Goal: Register for event/course

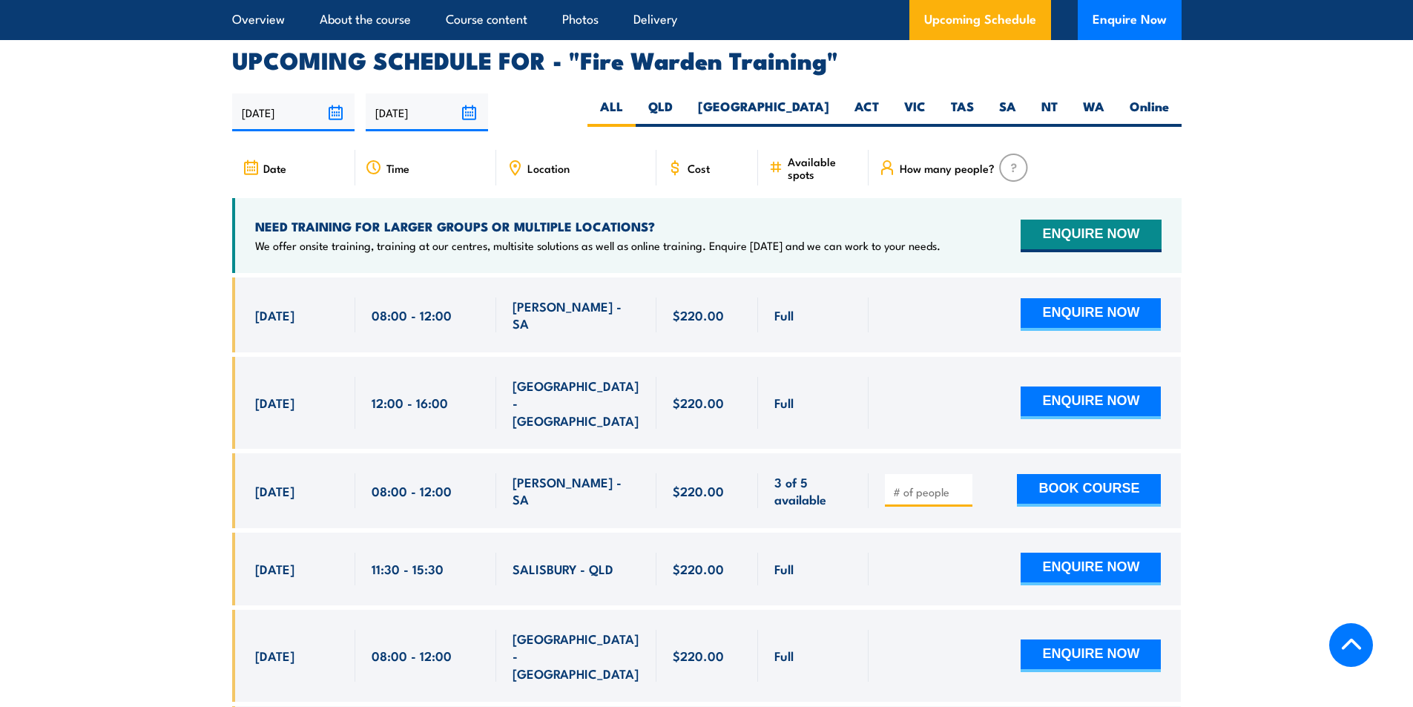
scroll to position [2597, 0]
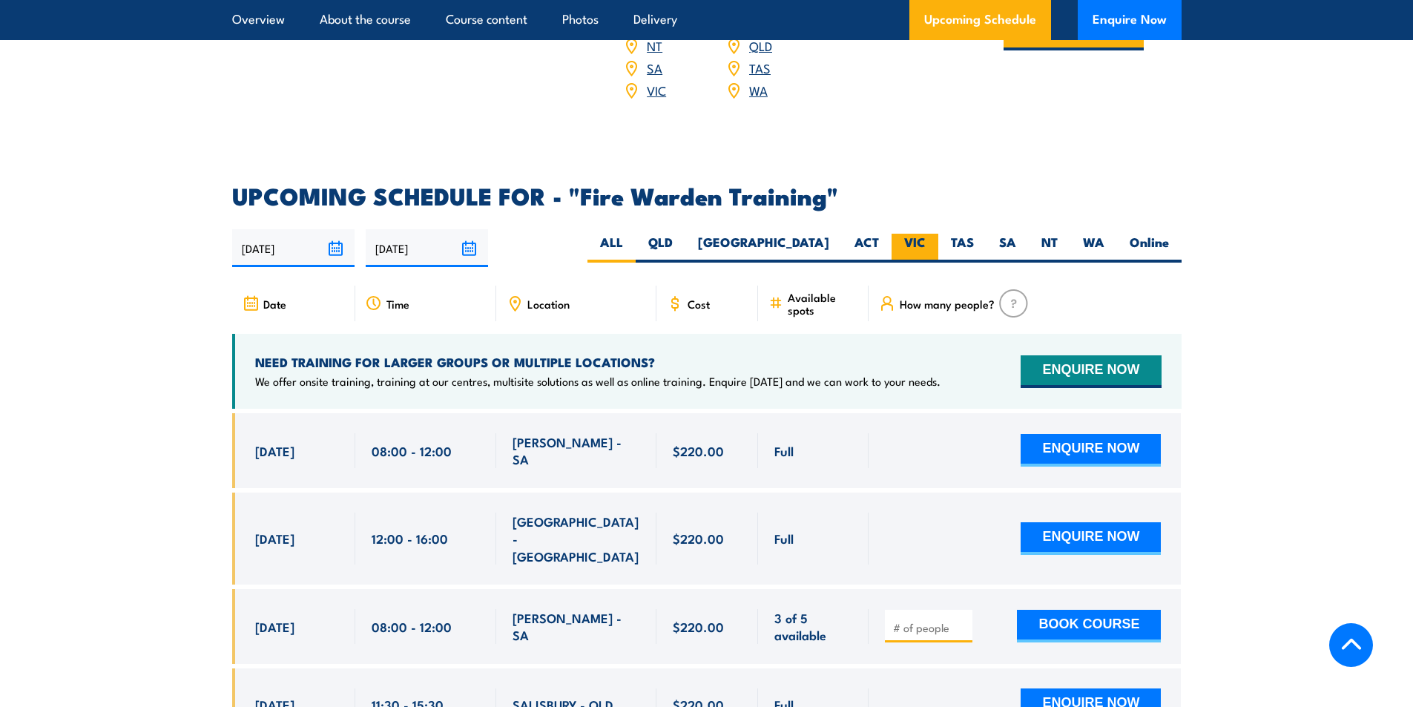
click at [924, 234] on label "VIC" at bounding box center [915, 248] width 47 height 29
click at [926, 234] on input "VIC" at bounding box center [931, 239] width 10 height 10
radio input "true"
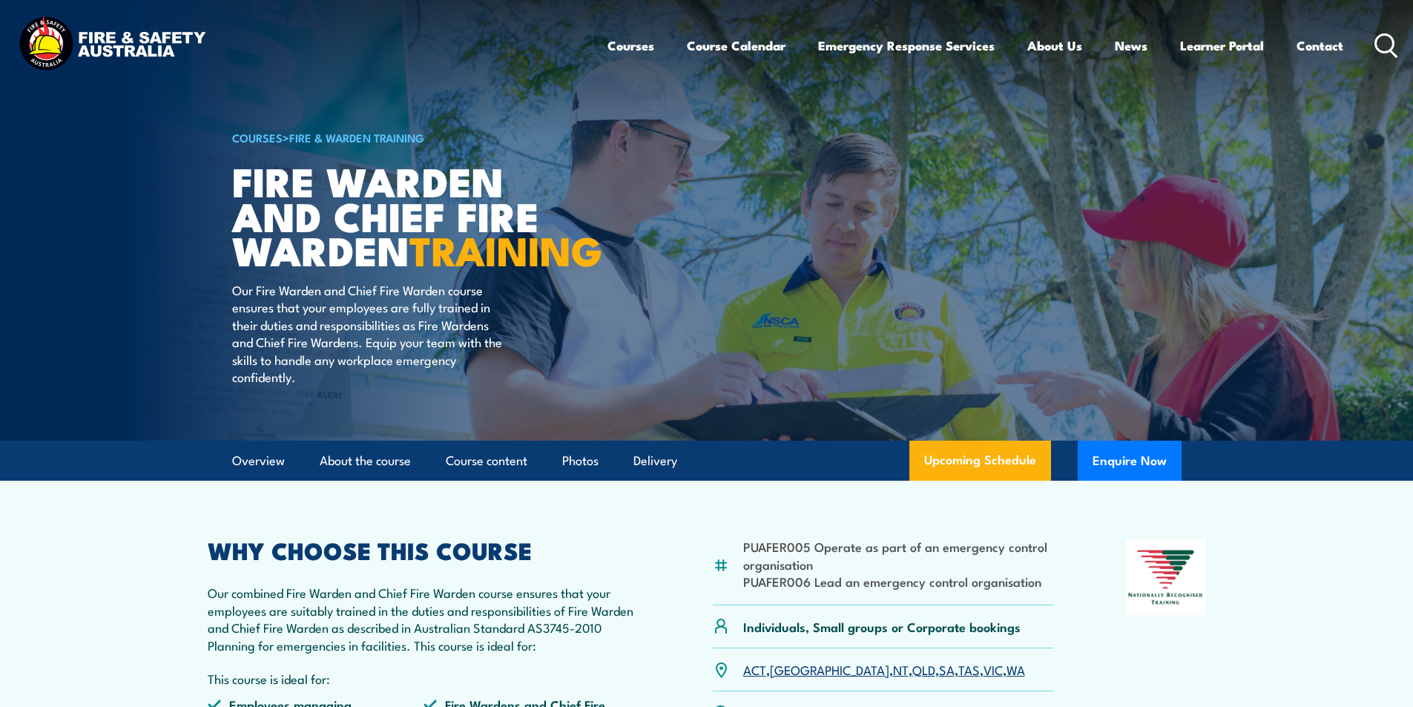
click at [841, 231] on article "COURSES > Fire & Warden Training Fire Warden and Chief Fire Warden TRAINING Our…" at bounding box center [707, 220] width 950 height 441
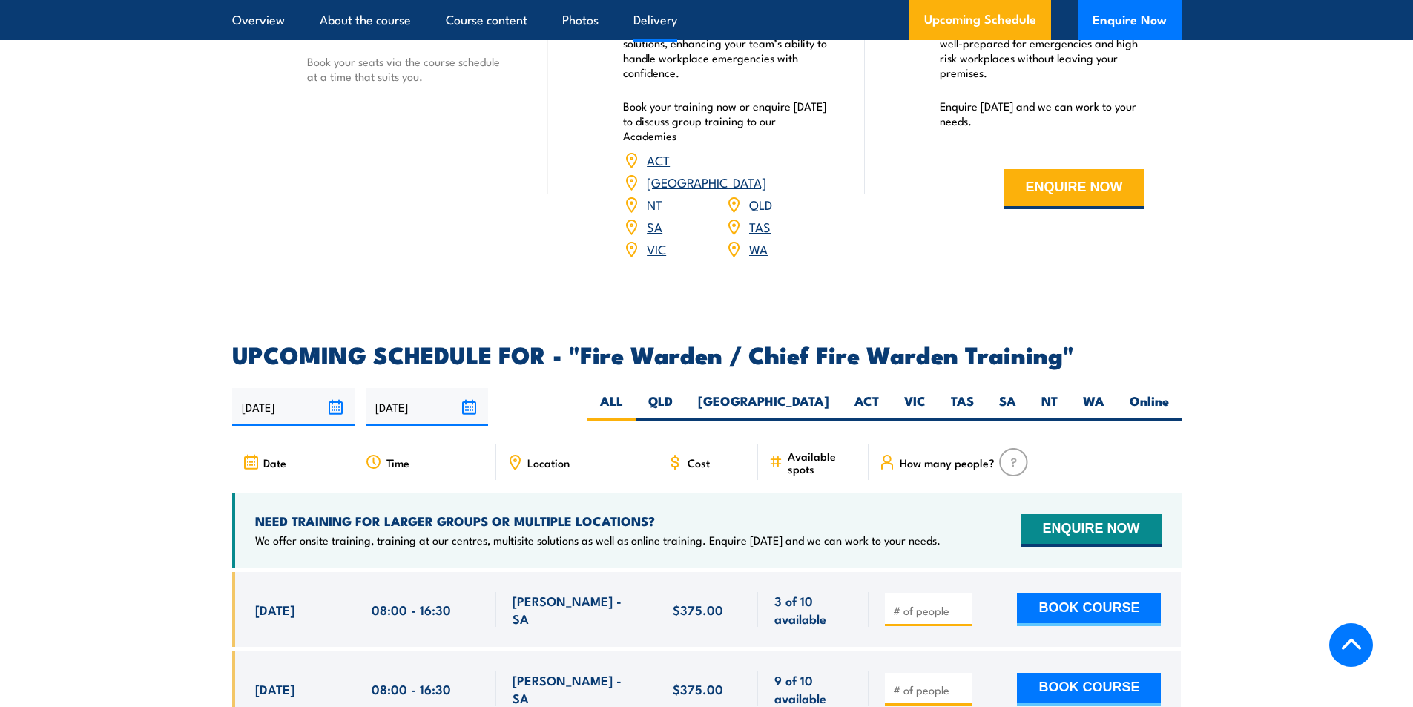
scroll to position [2523, 0]
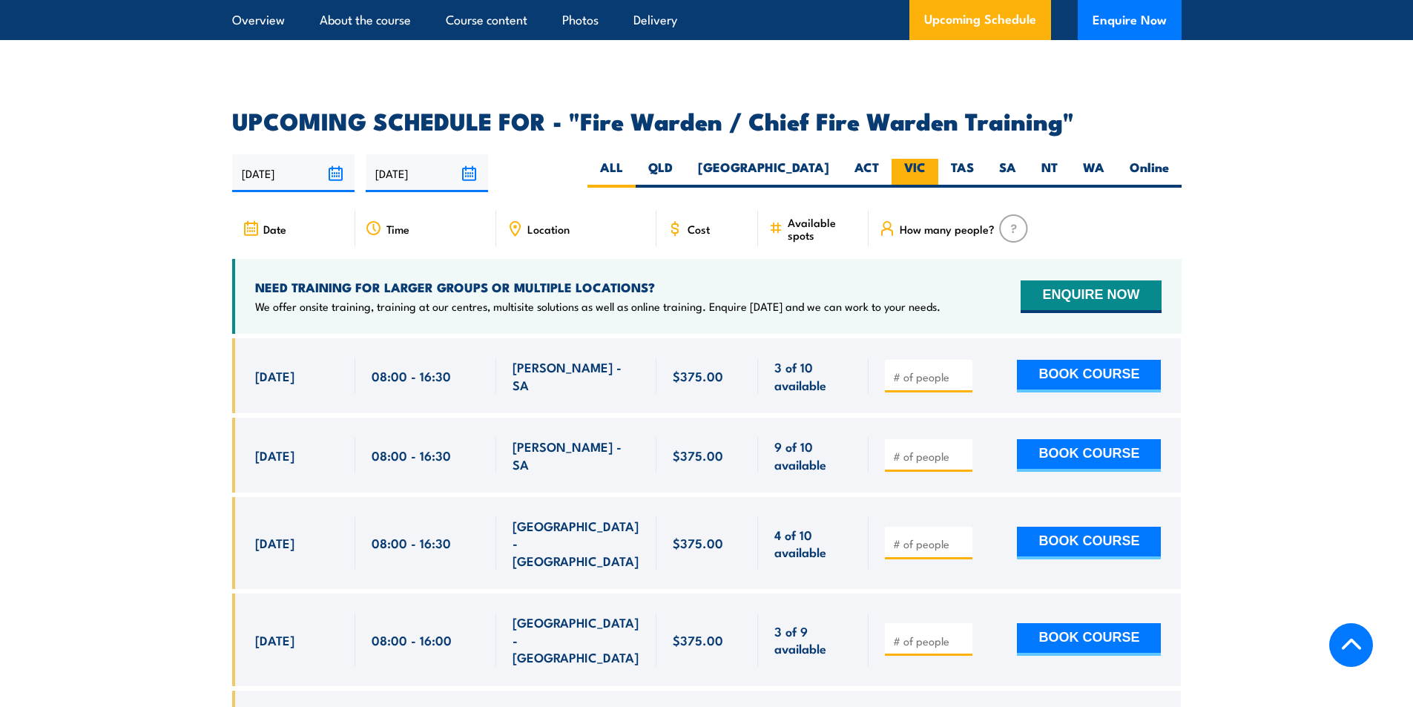
click at [912, 159] on label "VIC" at bounding box center [915, 173] width 47 height 29
click at [926, 159] on input "VIC" at bounding box center [931, 164] width 10 height 10
radio input "true"
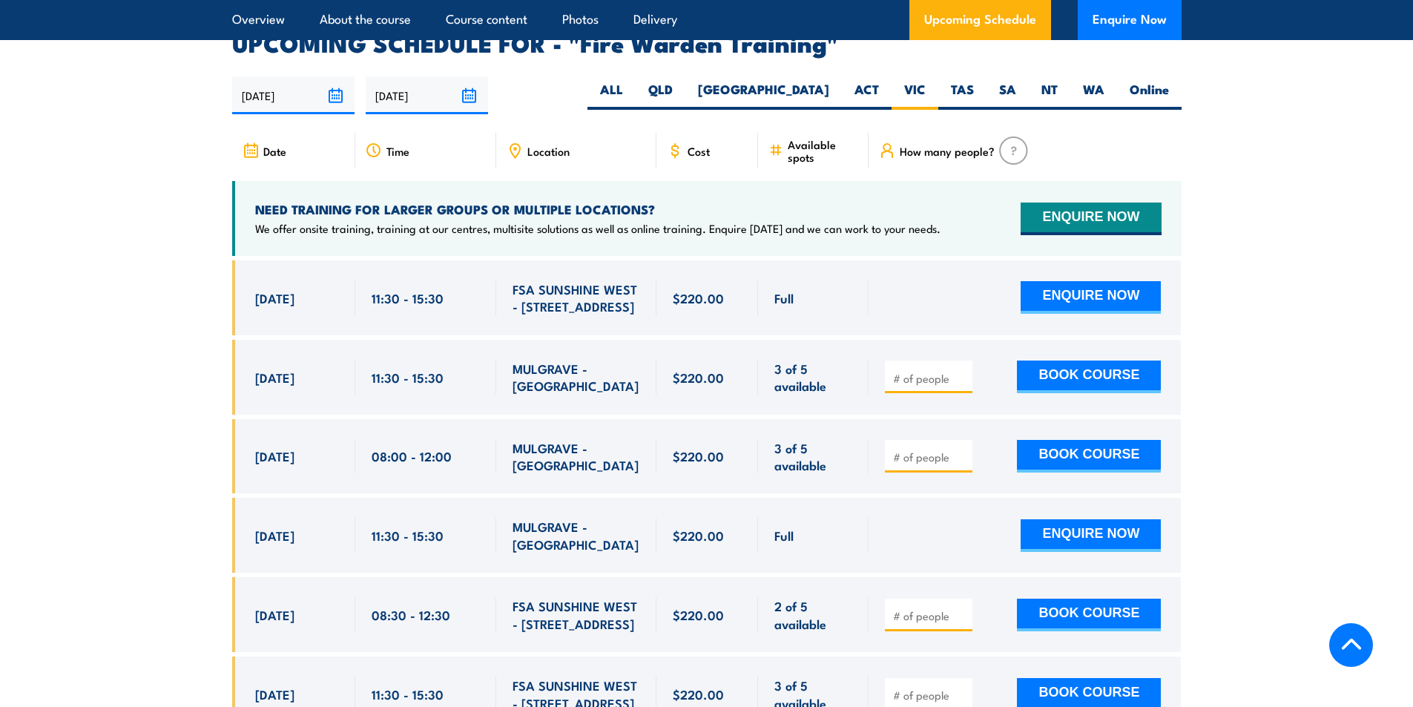
scroll to position [2759, 0]
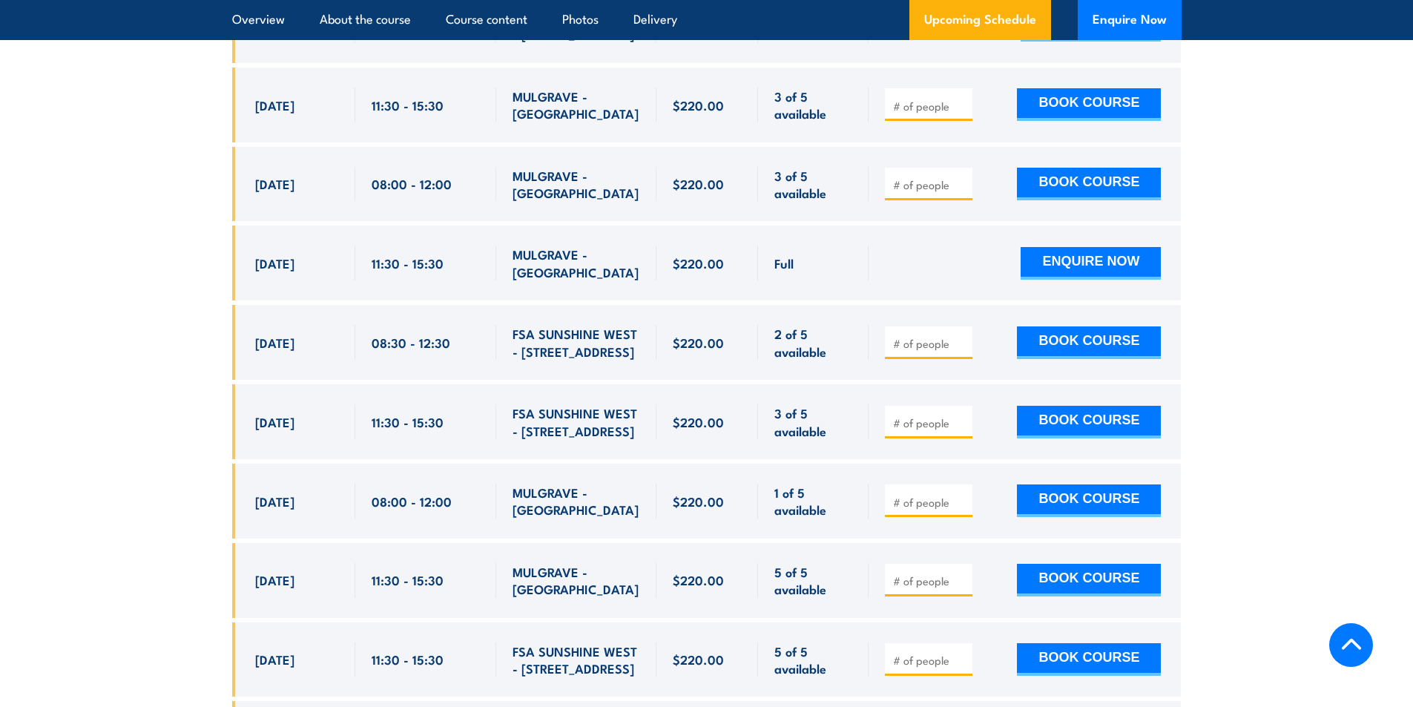
scroll to position [3023, 0]
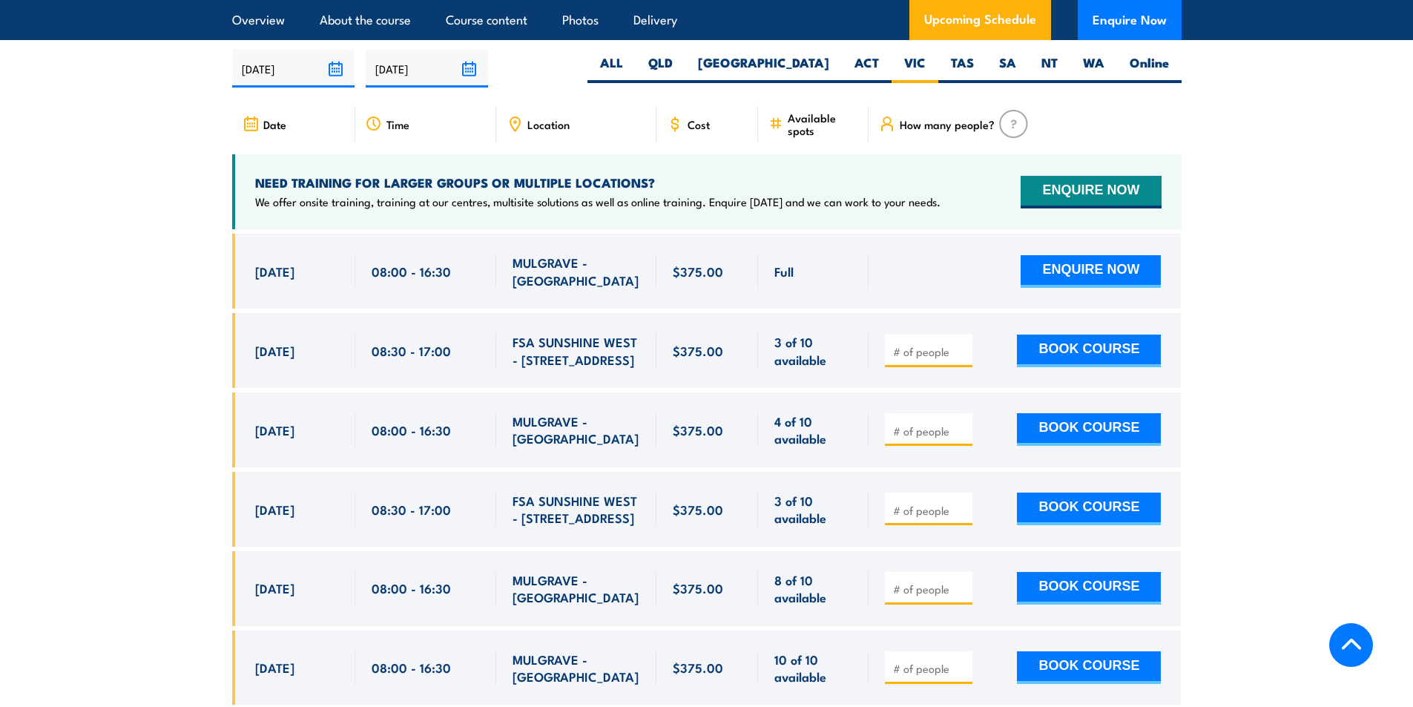
scroll to position [2628, 0]
click at [110, 335] on section "UPCOMING SCHEDULE FOR - "Fire Warden / Chief Fire Warden Training" 12/08/2025 0…" at bounding box center [706, 523] width 1413 height 1039
click at [57, 329] on section "UPCOMING SCHEDULE FOR - "Fire Warden / Chief Fire Warden Training" 12/08/2025 0…" at bounding box center [706, 523] width 1413 height 1039
click at [174, 380] on section "UPCOMING SCHEDULE FOR - "Fire Warden / Chief Fire Warden Training" 12/08/2025 0…" at bounding box center [706, 523] width 1413 height 1039
click at [99, 449] on section "UPCOMING SCHEDULE FOR - "Fire Warden / Chief Fire Warden Training" 12/08/2025 0…" at bounding box center [706, 523] width 1413 height 1039
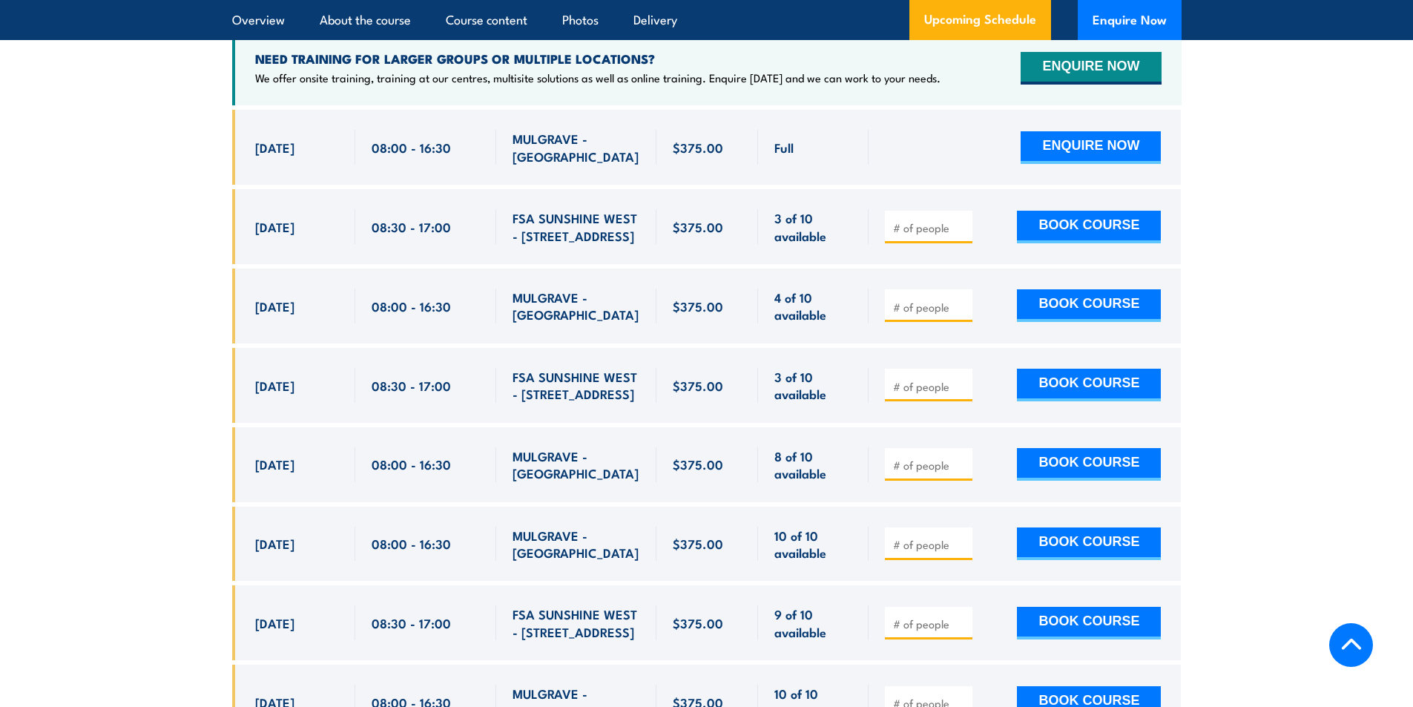
scroll to position [2750, 0]
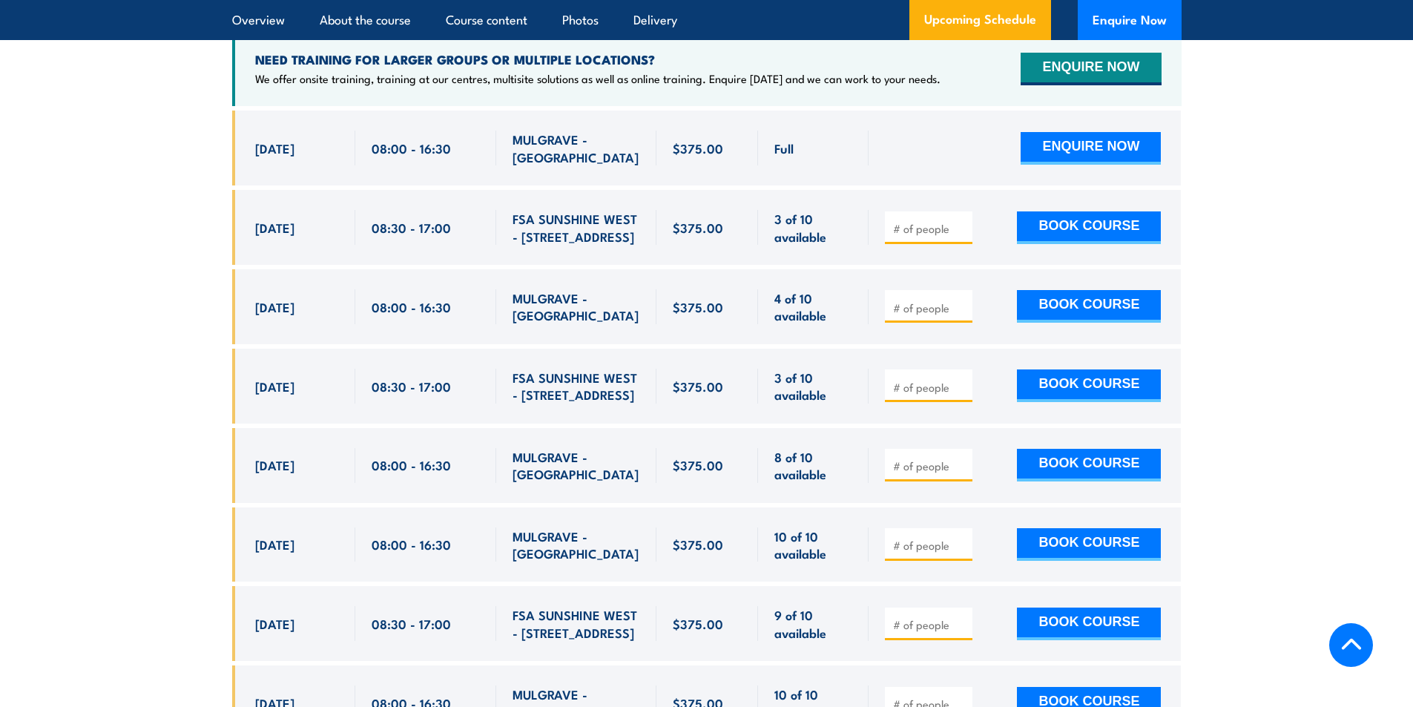
click at [214, 321] on section "UPCOMING SCHEDULE FOR - "Fire Warden / Chief Fire Warden Training" 12/08/2025 0…" at bounding box center [706, 401] width 1413 height 1039
click at [144, 291] on section "UPCOMING SCHEDULE FOR - "Fire Warden / Chief Fire Warden Training" 12/08/2025 0…" at bounding box center [706, 401] width 1413 height 1039
click at [194, 327] on section "UPCOMING SCHEDULE FOR - "Fire Warden / Chief Fire Warden Training" 12/08/2025 0…" at bounding box center [706, 401] width 1413 height 1039
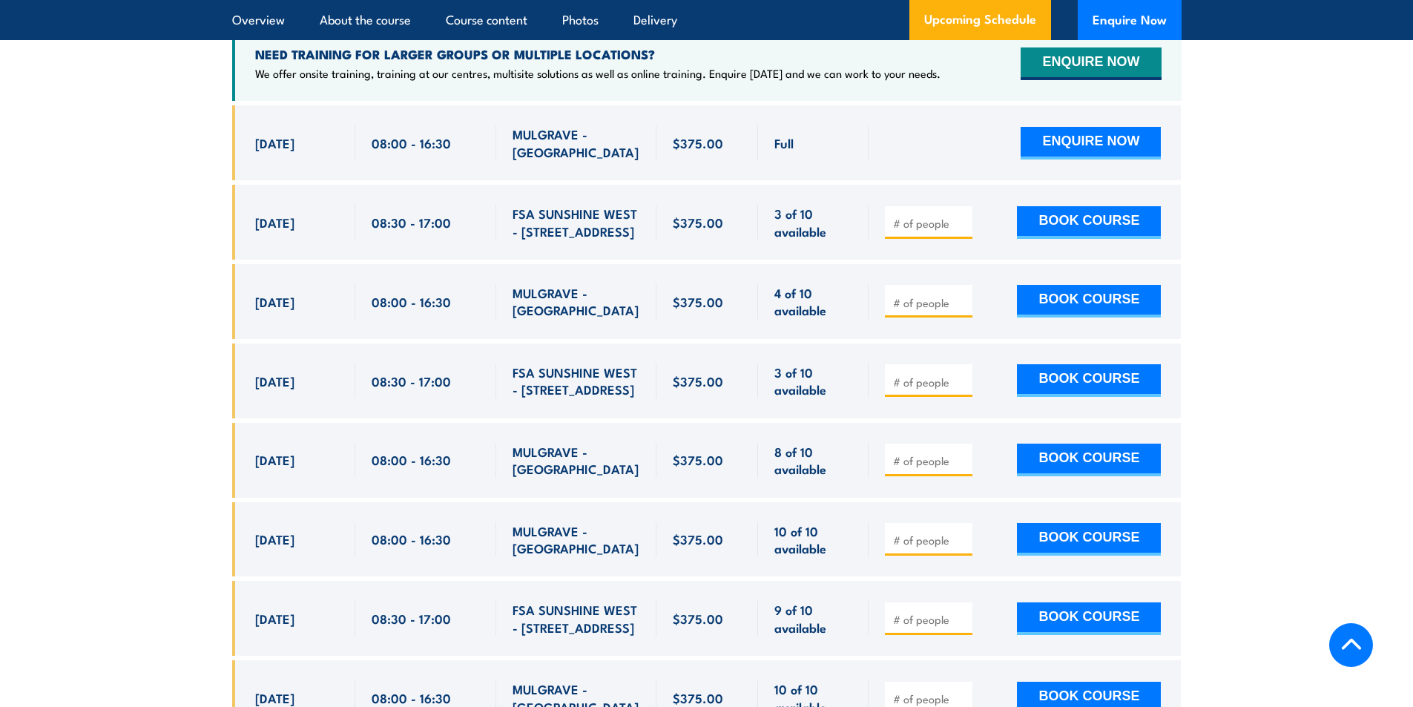
scroll to position [2756, 0]
click at [152, 502] on section "UPCOMING SCHEDULE FOR - "Fire Warden / Chief Fire Warden Training" 12/08/2025 0…" at bounding box center [706, 395] width 1413 height 1039
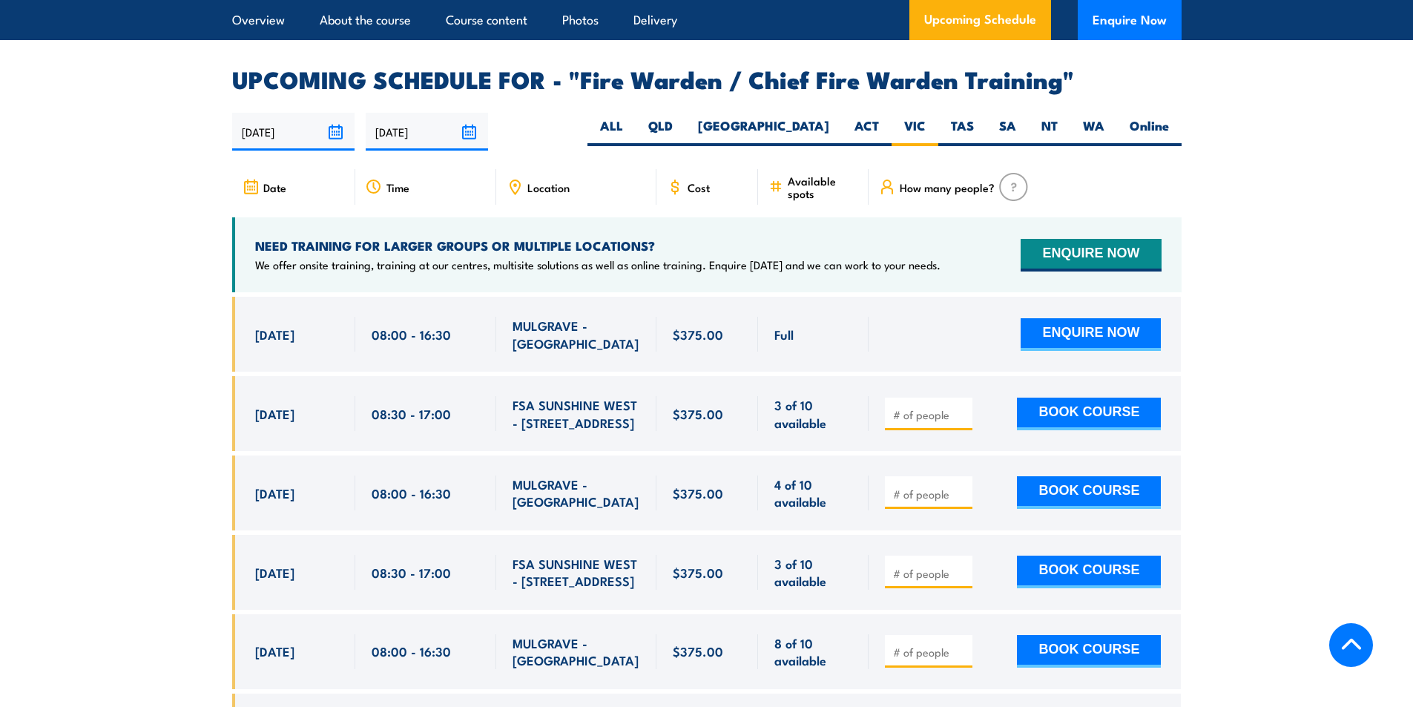
scroll to position [2565, 0]
click at [199, 410] on section "UPCOMING SCHEDULE FOR - "Fire Warden / Chief Fire Warden Training" 12/08/2025 0…" at bounding box center [706, 587] width 1413 height 1039
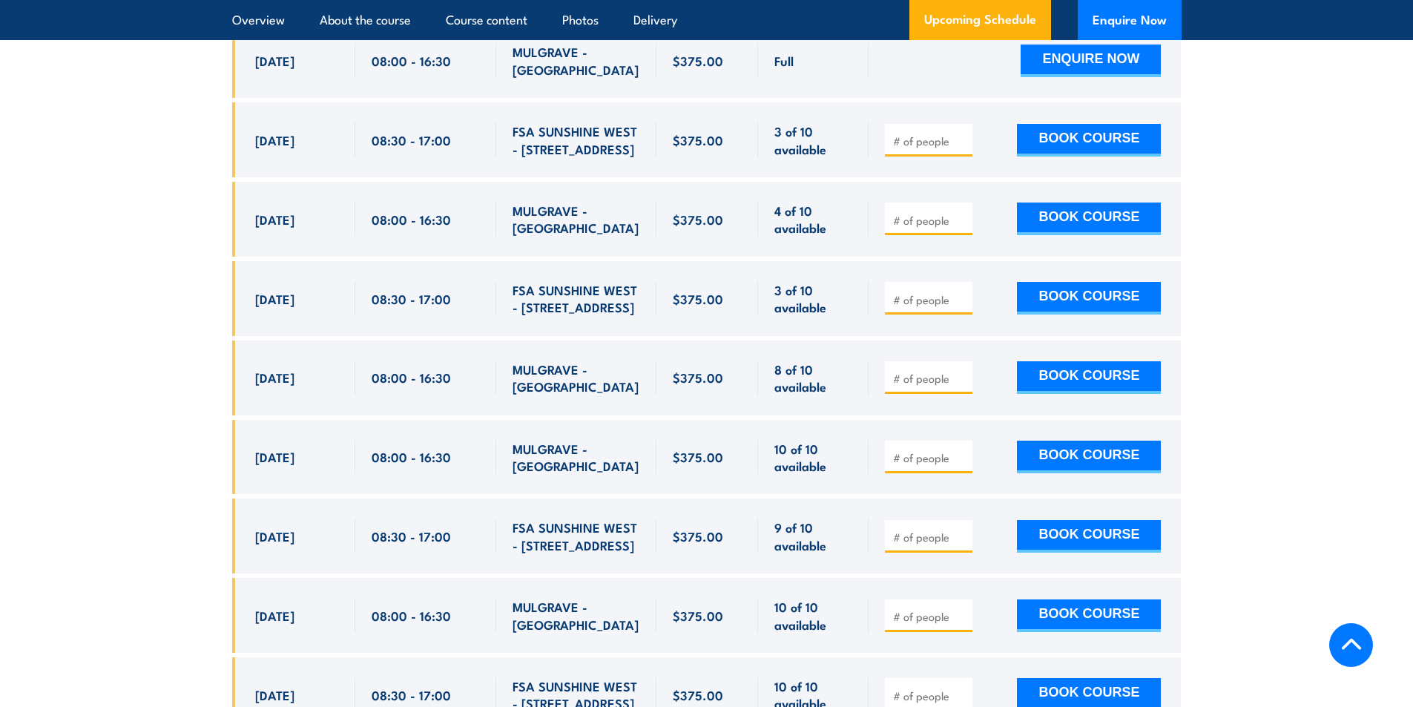
scroll to position [2839, 0]
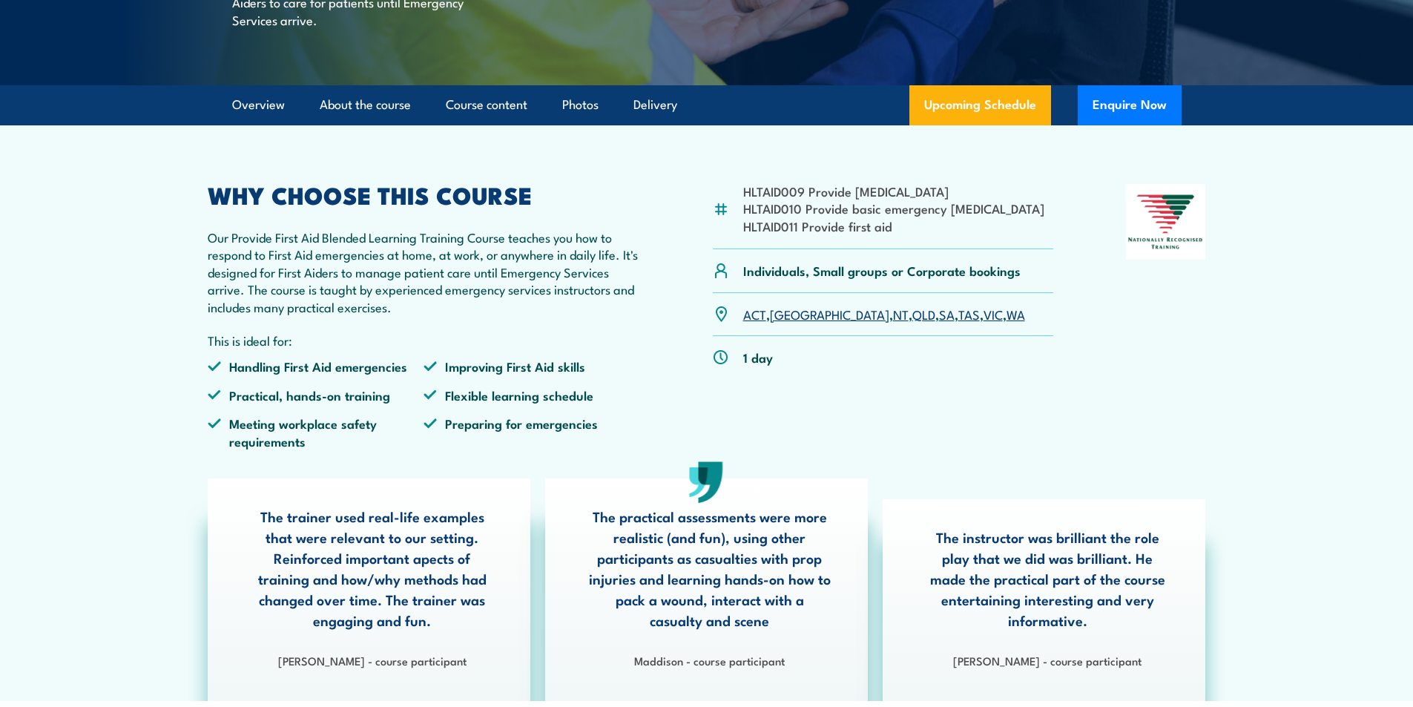
scroll to position [371, 0]
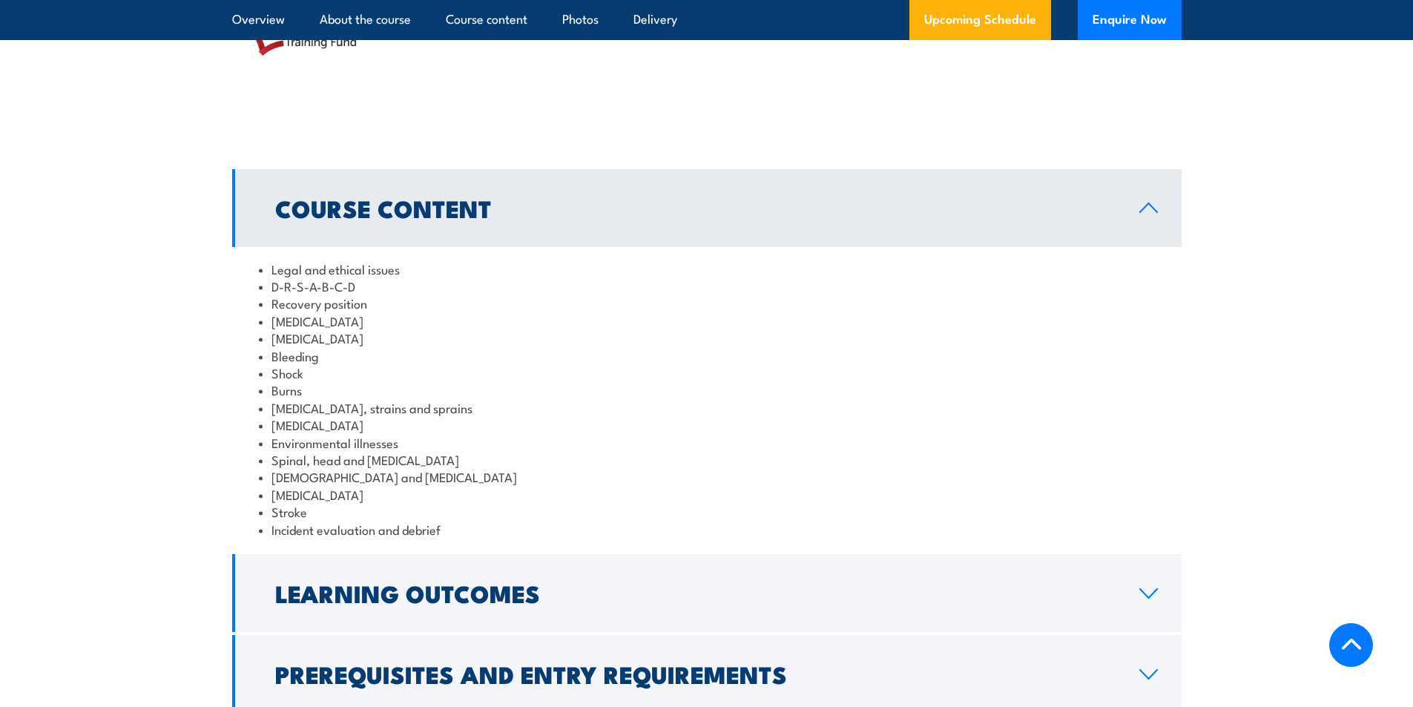
drag, startPoint x: 381, startPoint y: 460, endPoint x: 315, endPoint y: 433, distance: 70.8
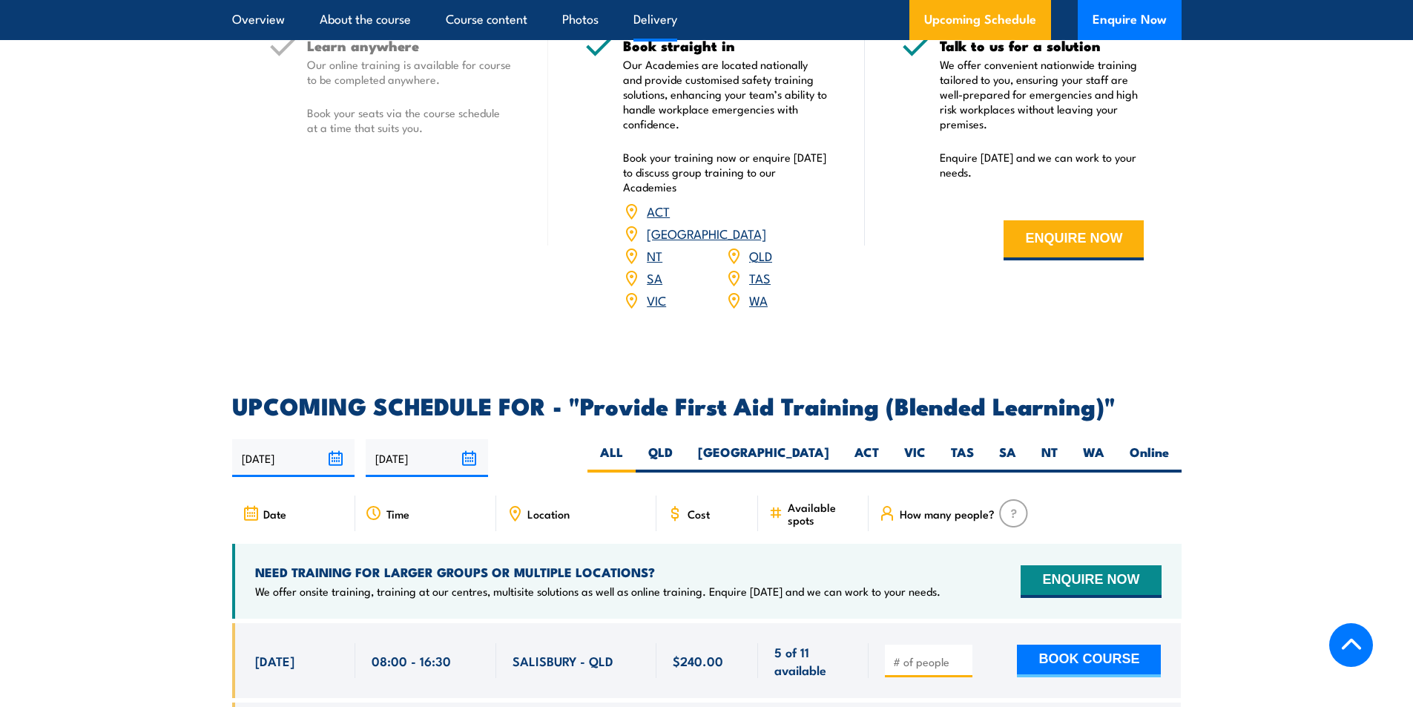
scroll to position [2745, 0]
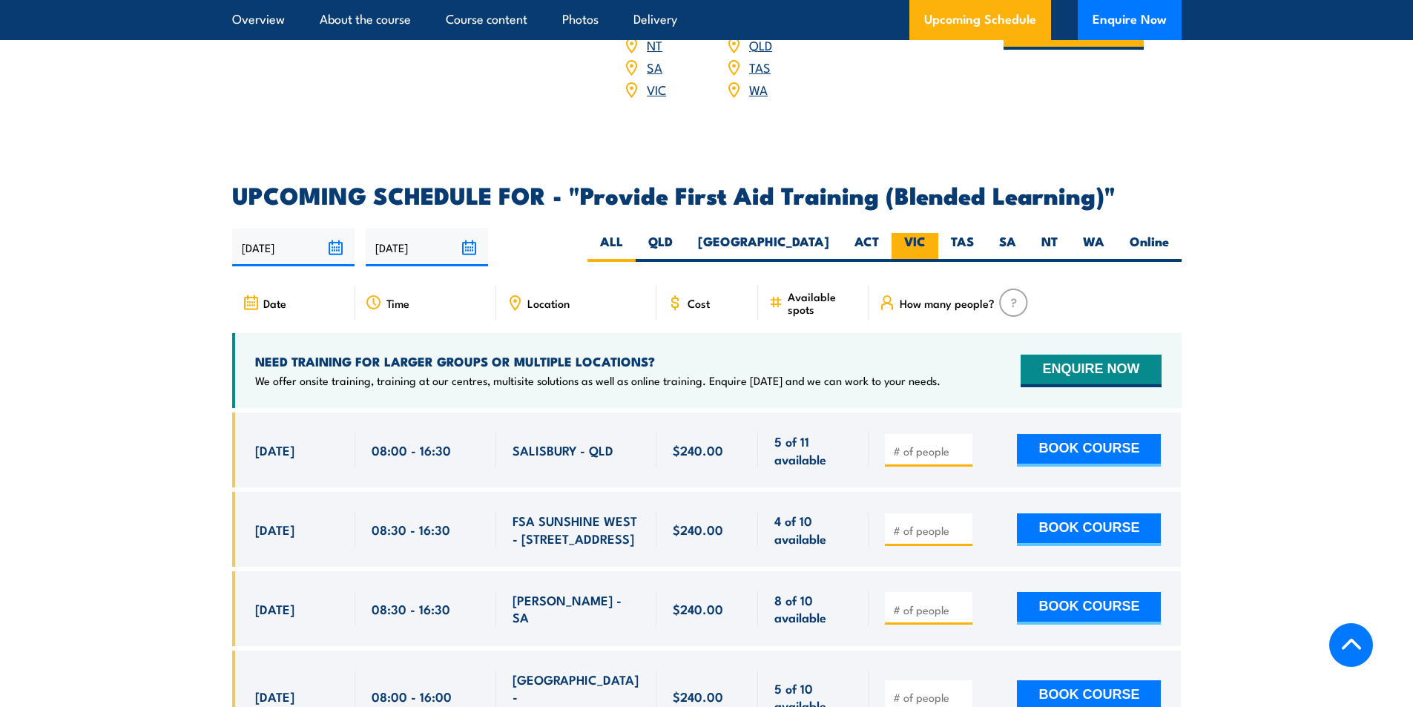
click at [899, 245] on label "VIC" at bounding box center [915, 247] width 47 height 29
click at [926, 243] on input "VIC" at bounding box center [931, 238] width 10 height 10
radio input "true"
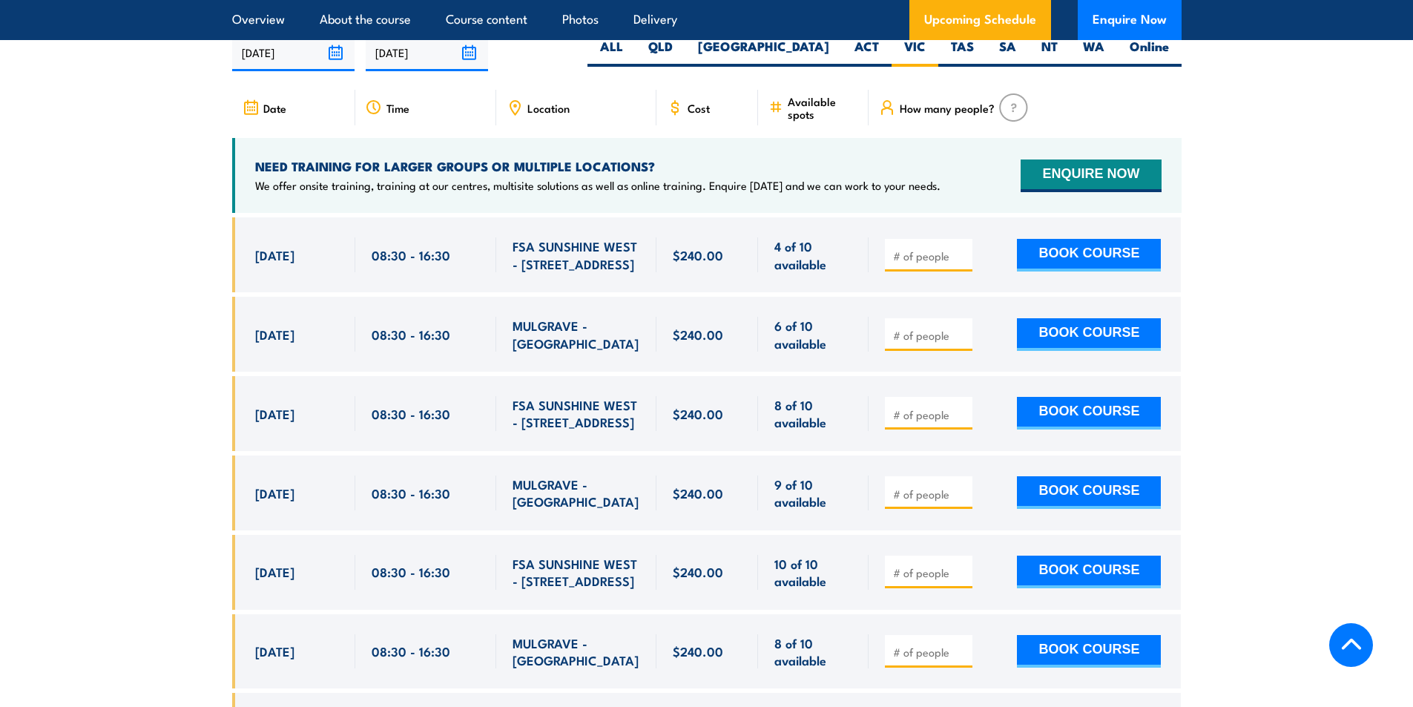
click at [130, 402] on section "UPCOMING SCHEDULE FOR - "Provide First Aid Training (Blended Learning)" [DATE] …" at bounding box center [706, 548] width 1413 height 1118
click at [122, 441] on section "UPCOMING SCHEDULE FOR - "Provide First Aid Training (Blended Learning)" [DATE] …" at bounding box center [706, 548] width 1413 height 1118
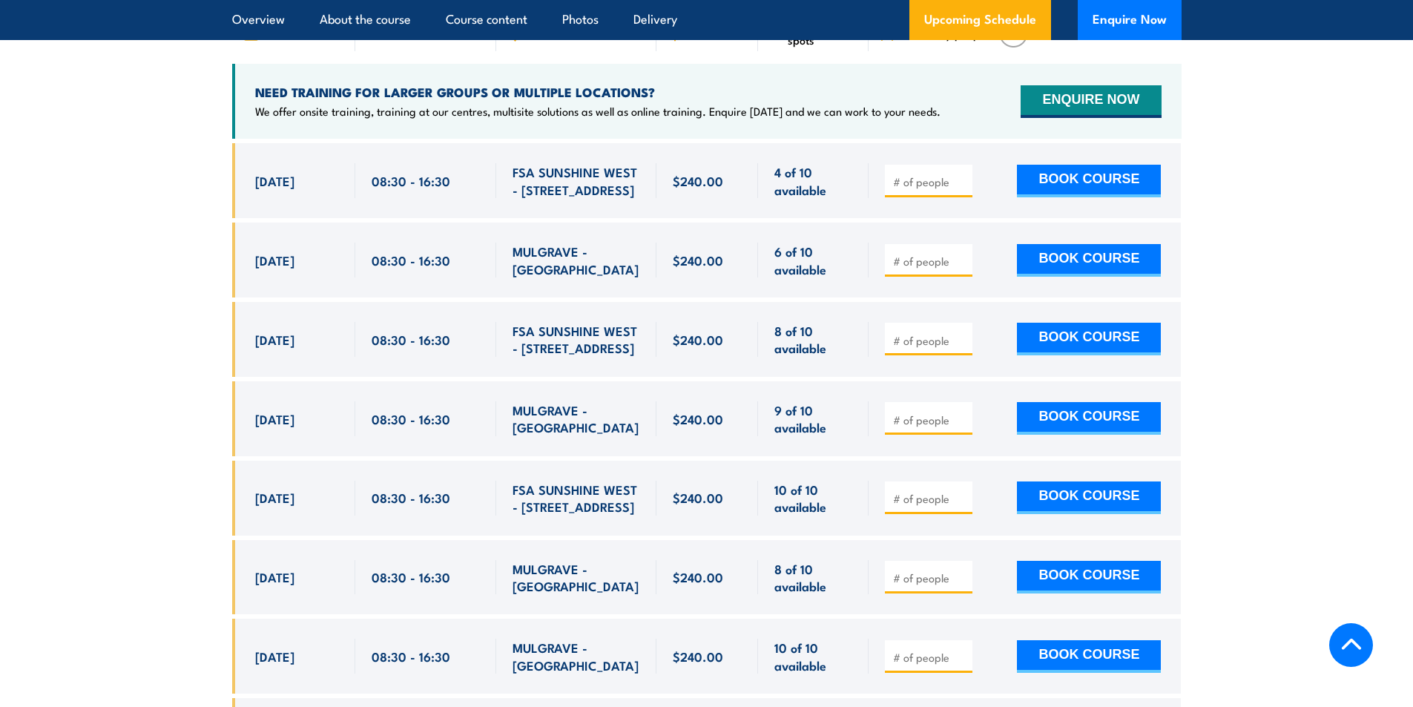
scroll to position [2940, 0]
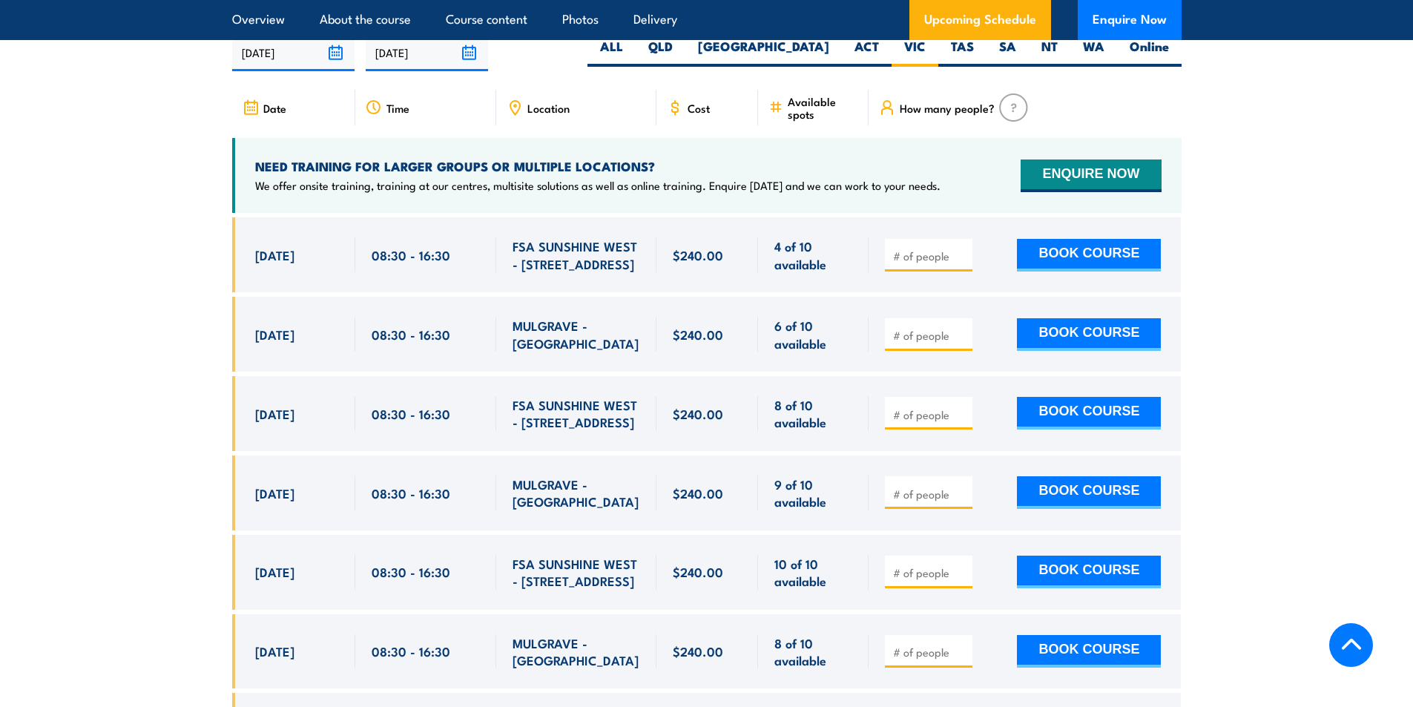
click at [157, 439] on section "UPCOMING SCHEDULE FOR - "Provide First Aid Training (Blended Learning)" [DATE] …" at bounding box center [706, 548] width 1413 height 1118
